Goal: Browse casually: Explore the website without a specific task or goal

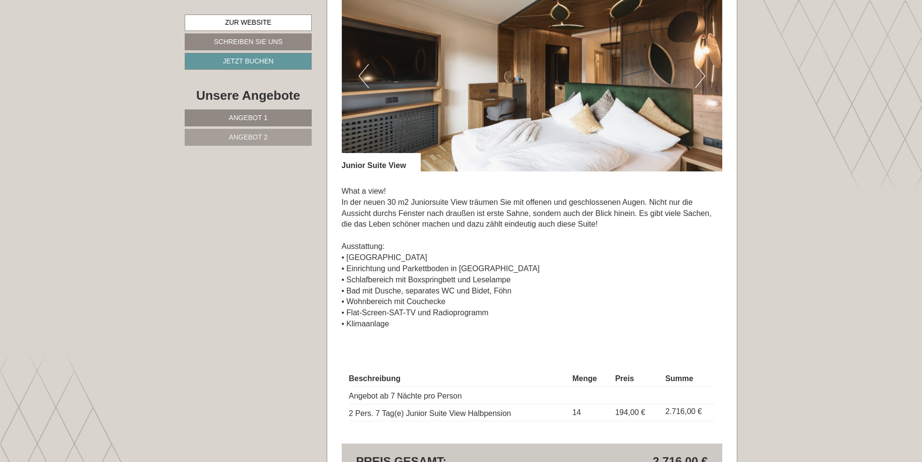
scroll to position [1260, 0]
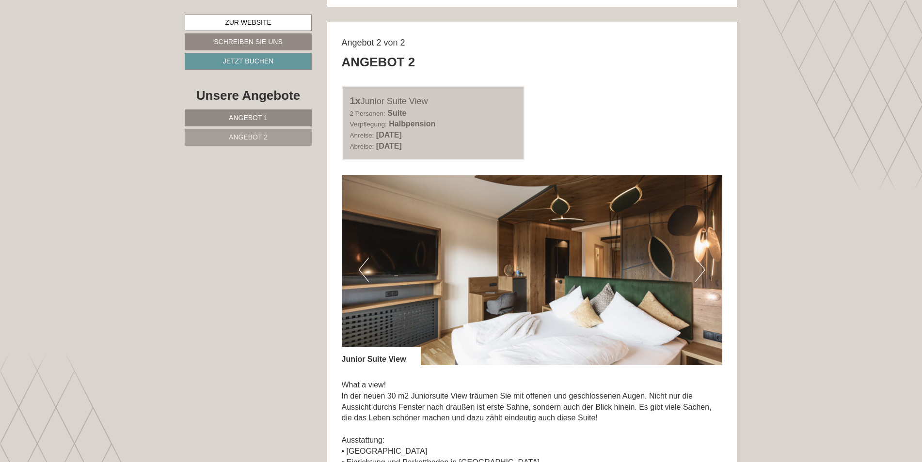
click at [697, 270] on button "Next" at bounding box center [700, 270] width 10 height 24
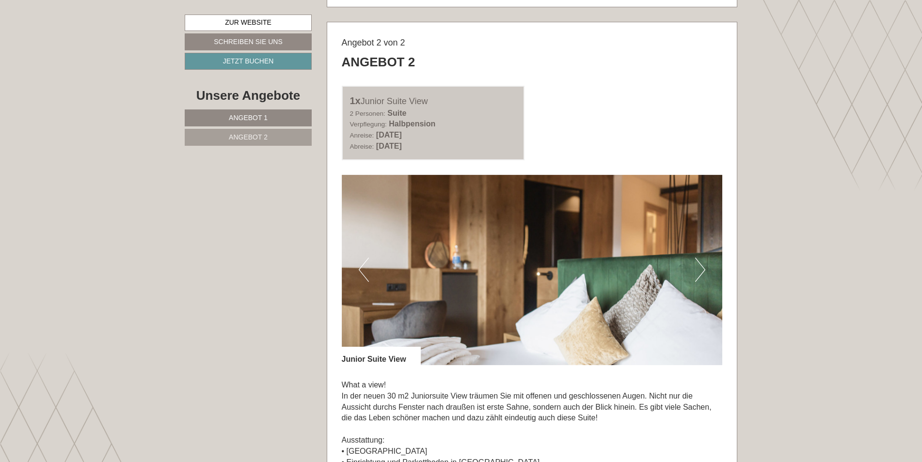
click at [697, 270] on button "Next" at bounding box center [700, 270] width 10 height 24
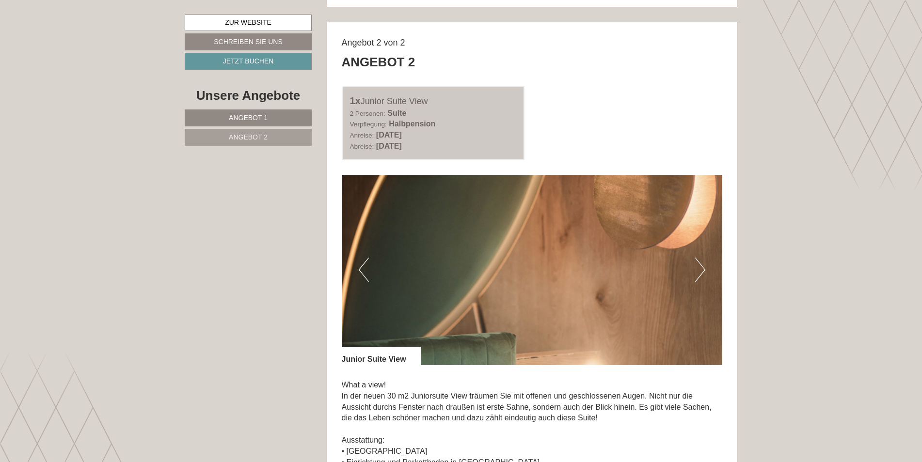
click at [697, 270] on button "Next" at bounding box center [700, 270] width 10 height 24
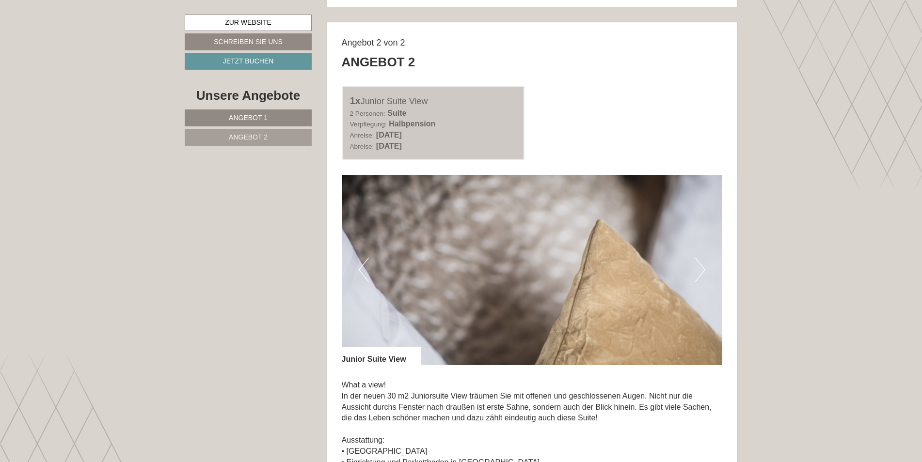
click at [697, 270] on button "Next" at bounding box center [700, 270] width 10 height 24
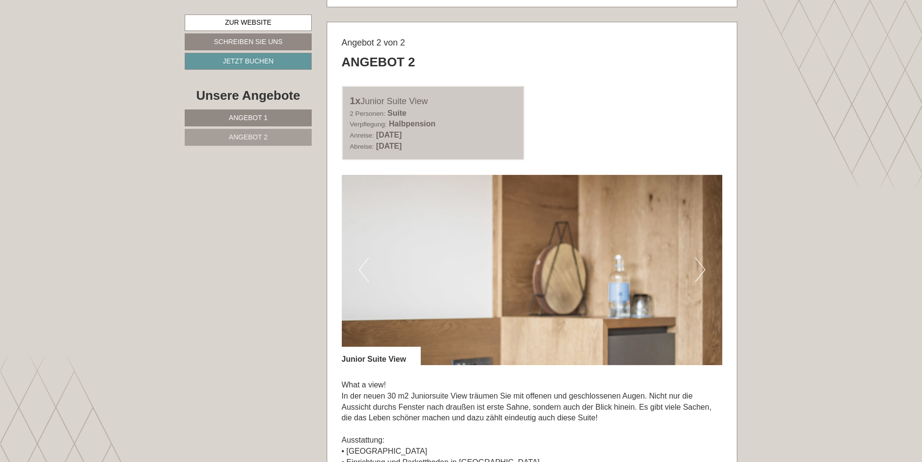
click at [697, 270] on button "Next" at bounding box center [700, 270] width 10 height 24
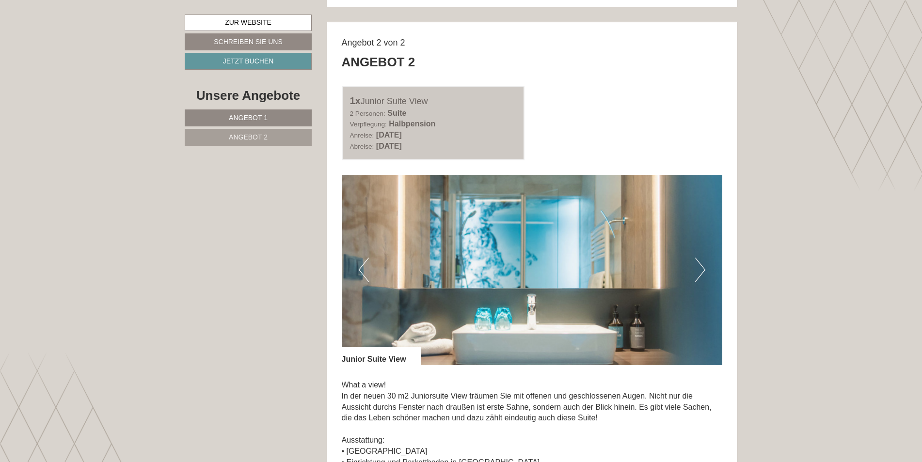
click at [697, 270] on button "Next" at bounding box center [700, 270] width 10 height 24
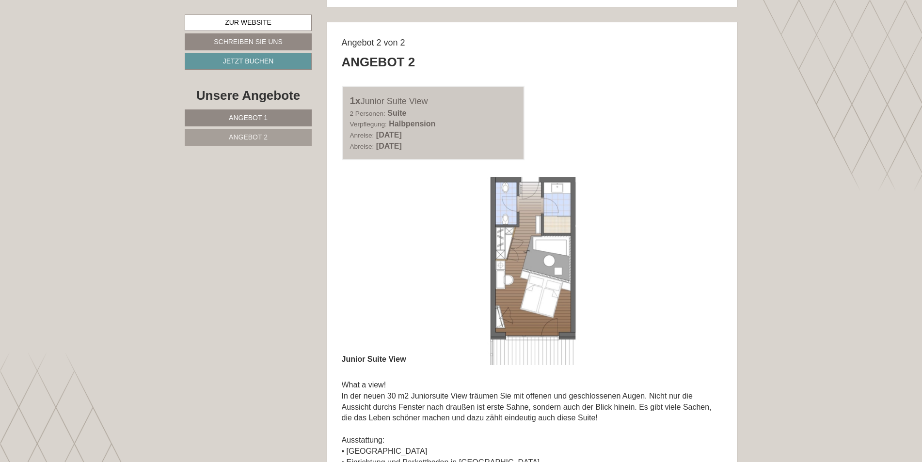
click at [697, 270] on button "Next" at bounding box center [700, 270] width 10 height 24
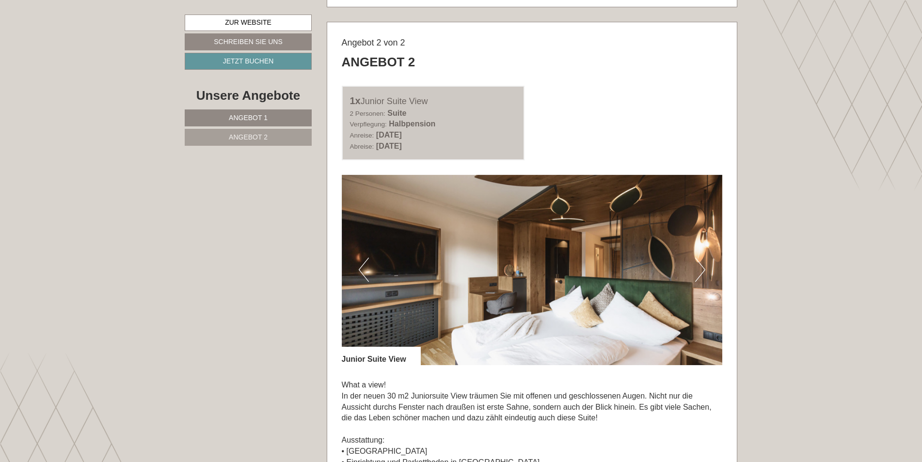
click at [697, 270] on button "Next" at bounding box center [700, 270] width 10 height 24
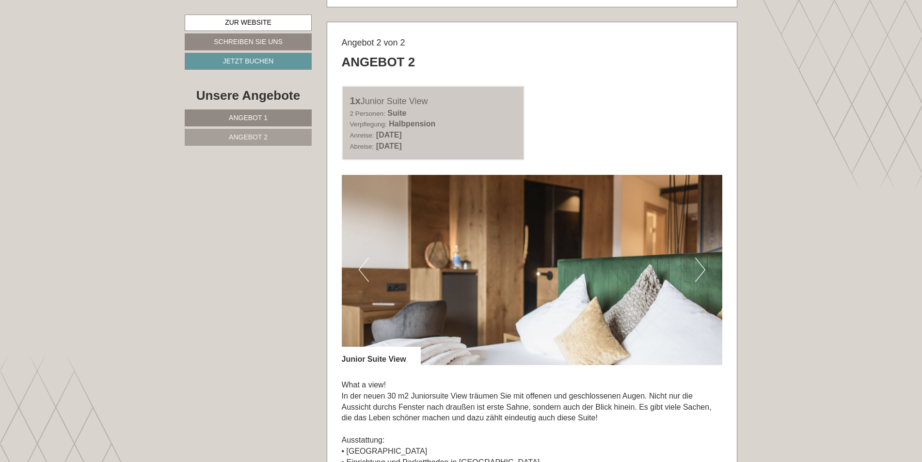
click at [697, 270] on button "Next" at bounding box center [700, 270] width 10 height 24
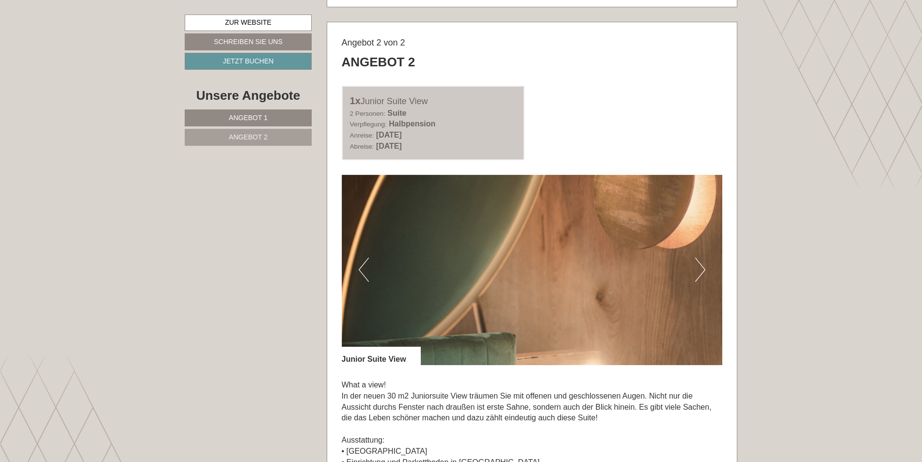
click at [697, 270] on button "Next" at bounding box center [700, 270] width 10 height 24
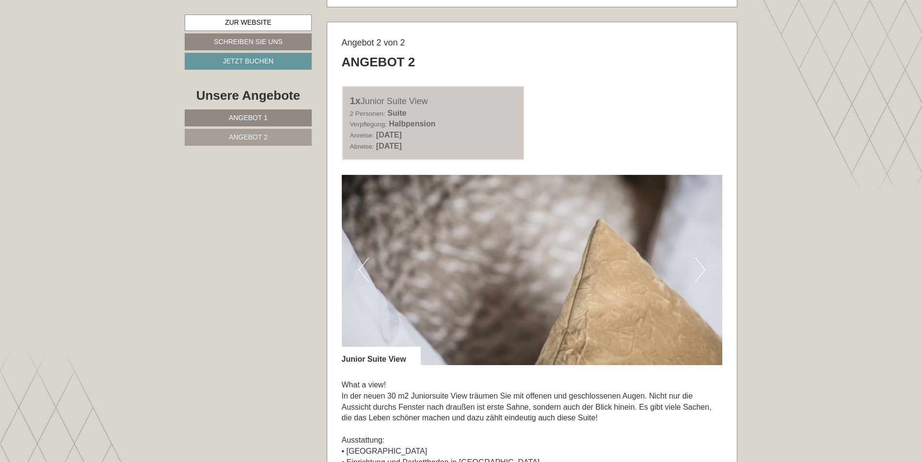
click at [697, 270] on button "Next" at bounding box center [700, 270] width 10 height 24
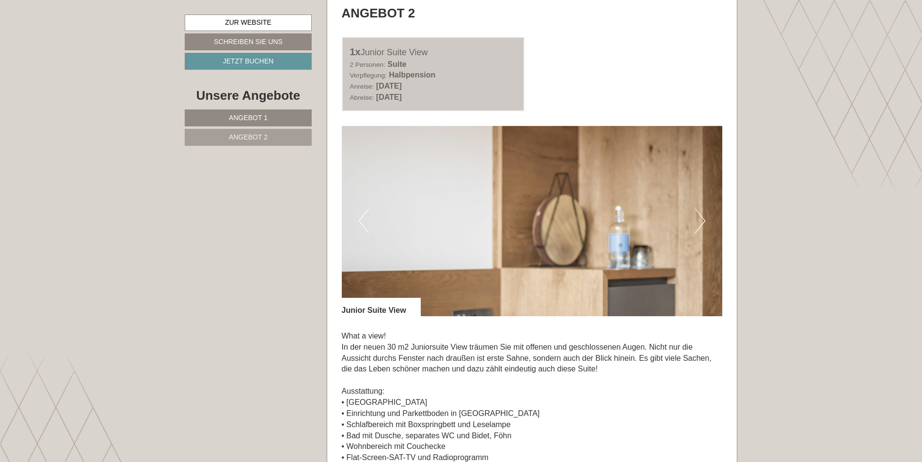
scroll to position [1308, 0]
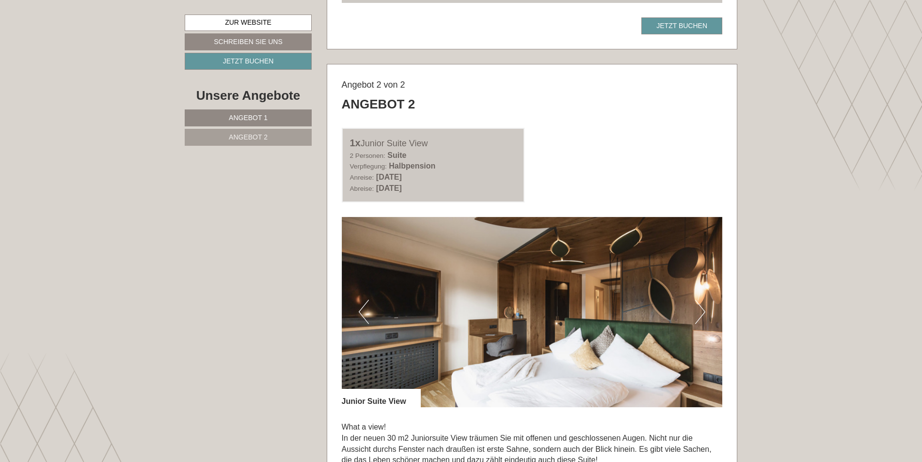
scroll to position [1211, 0]
